Goal: Task Accomplishment & Management: Use online tool/utility

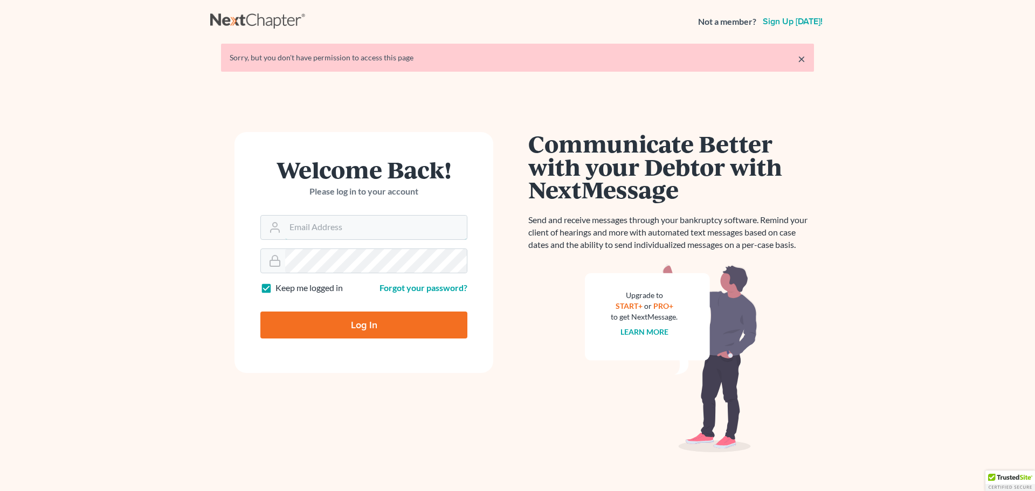
type input "[PERSON_NAME][EMAIL_ADDRESS][DOMAIN_NAME]"
click at [358, 323] on input "Log In" at bounding box center [363, 325] width 207 height 27
type input "Thinking..."
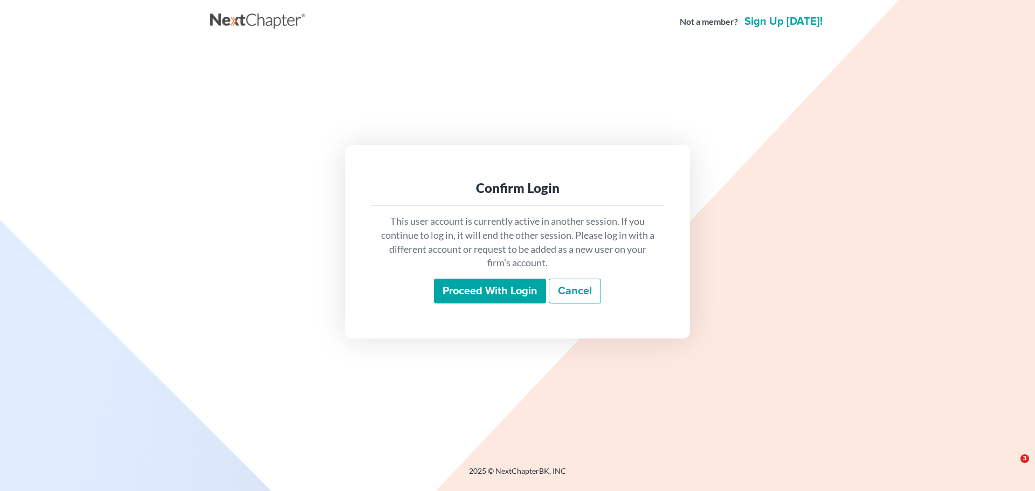
click at [475, 289] on input "Proceed with login" at bounding box center [490, 291] width 112 height 25
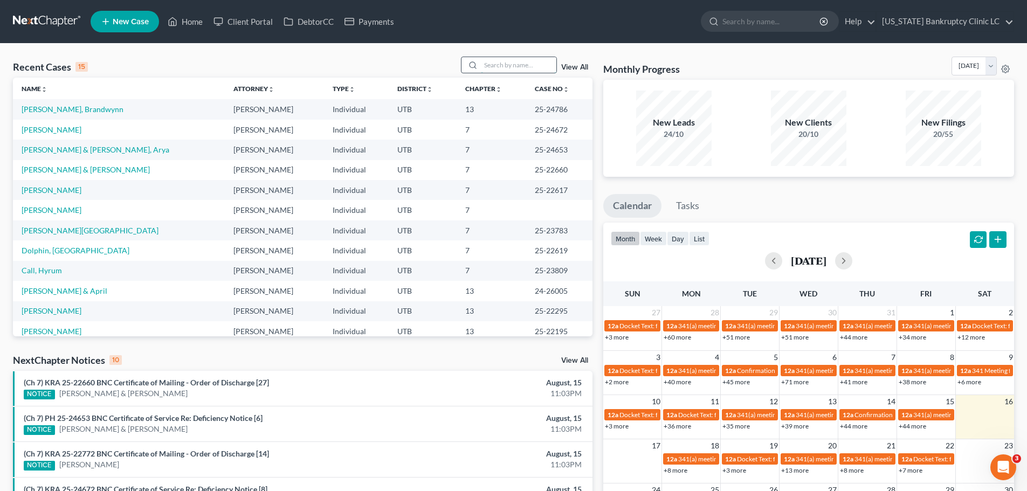
click at [496, 63] on input "search" at bounding box center [519, 65] width 76 height 16
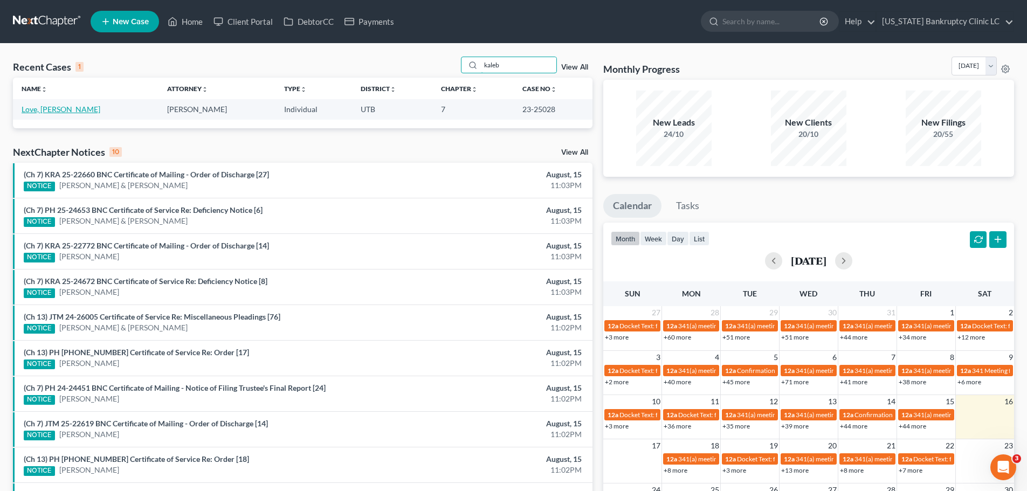
type input "kaleb"
click at [39, 112] on link "Love, Edwin" at bounding box center [61, 109] width 79 height 9
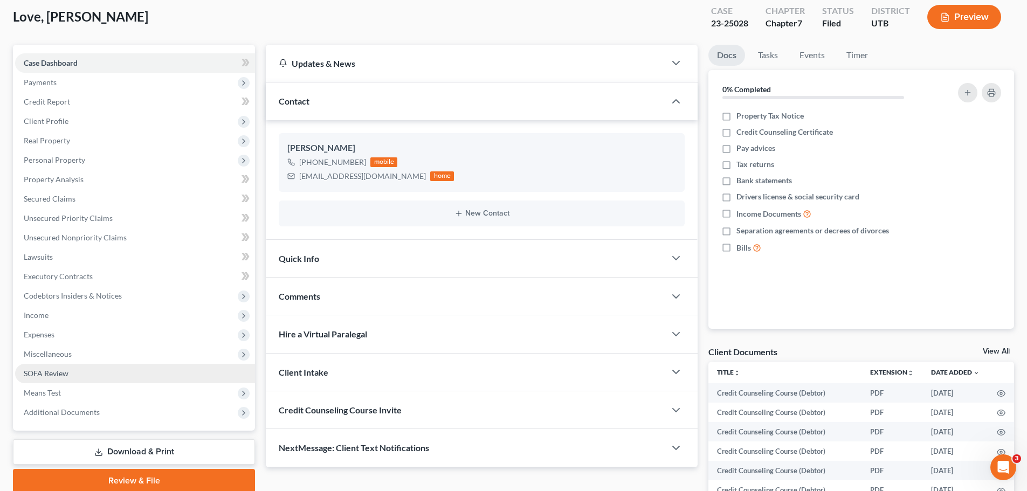
scroll to position [162, 0]
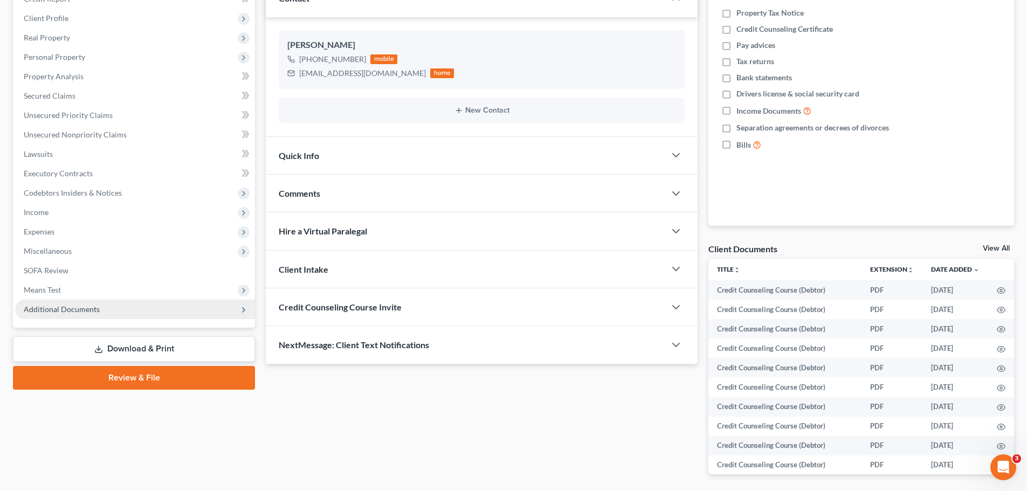
click at [81, 319] on span "Additional Documents" at bounding box center [135, 309] width 240 height 19
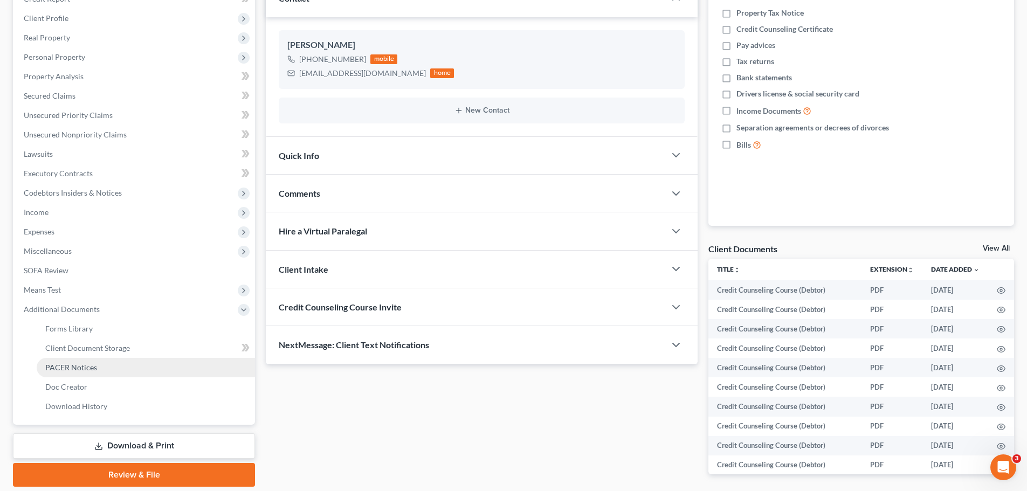
click at [84, 363] on span "PACER Notices" at bounding box center [71, 367] width 52 height 9
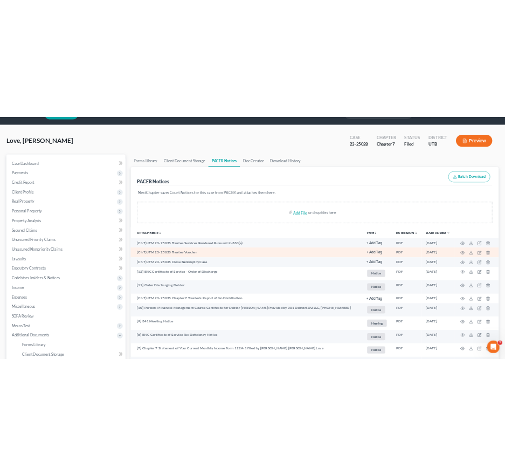
scroll to position [54, 0]
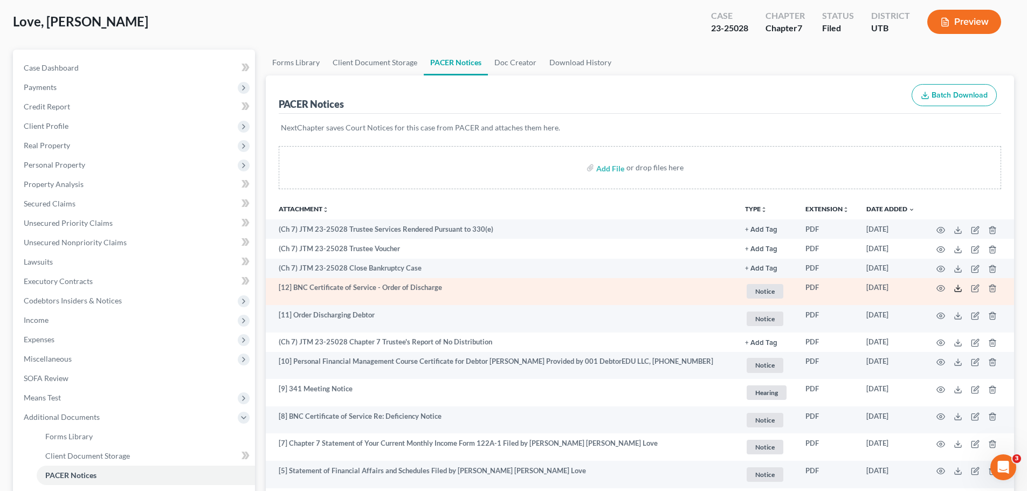
click at [957, 288] on polyline at bounding box center [959, 289] width 4 height 2
